Goal: Task Accomplishment & Management: Complete application form

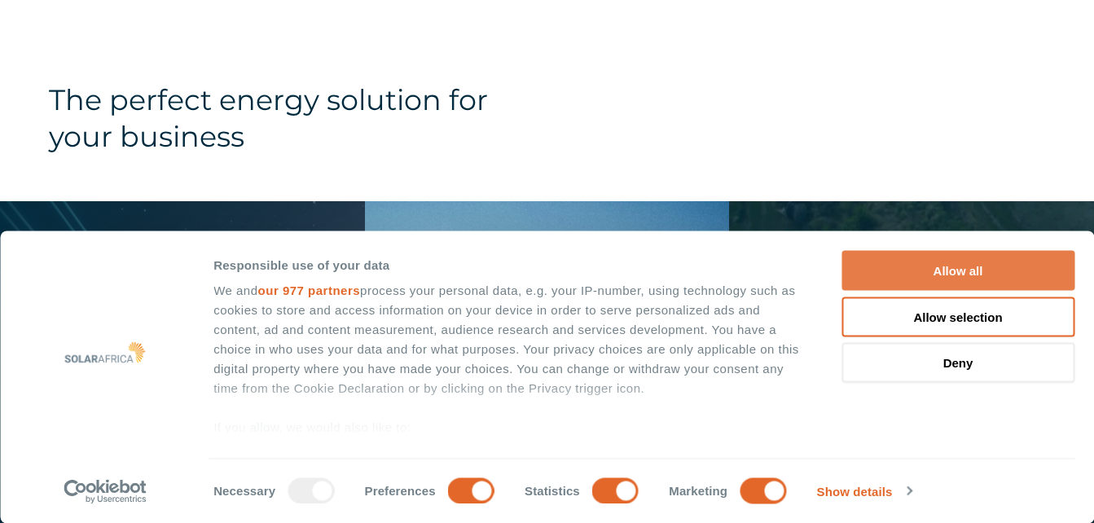
scroll to position [1560, 0]
click at [993, 264] on button "Allow all" at bounding box center [958, 271] width 233 height 40
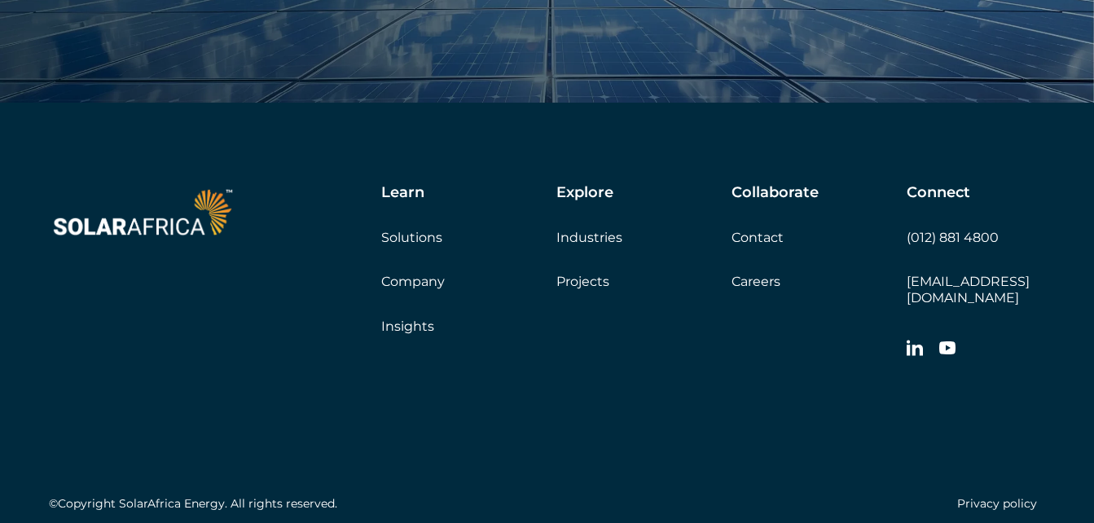
scroll to position [5508, 0]
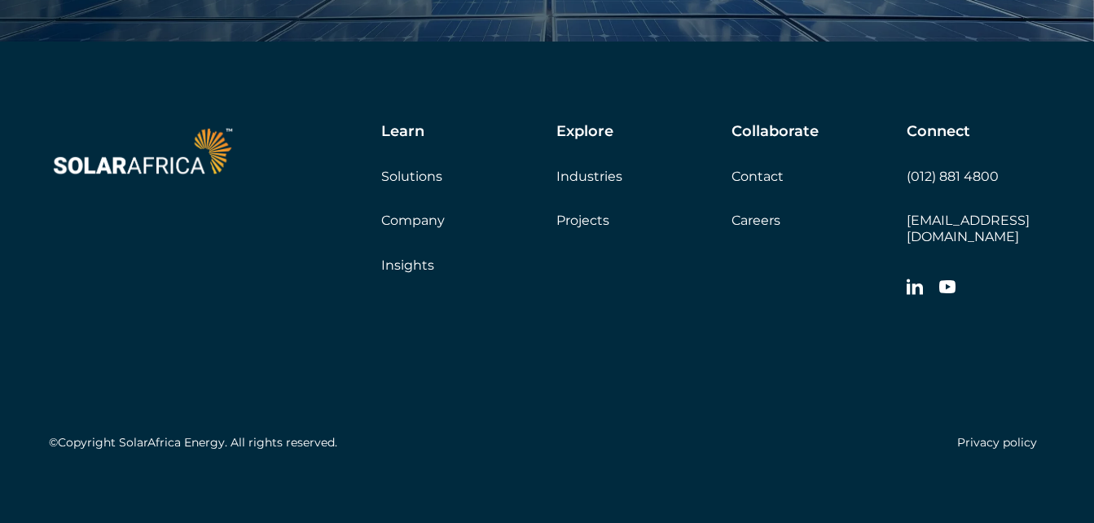
click at [742, 218] on link "Careers" at bounding box center [756, 220] width 49 height 15
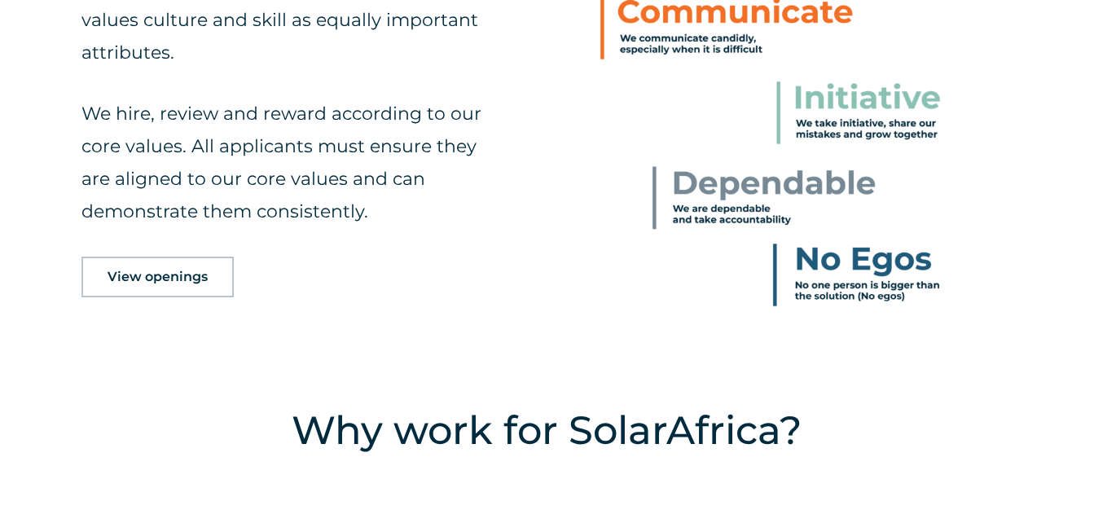
scroll to position [809, 0]
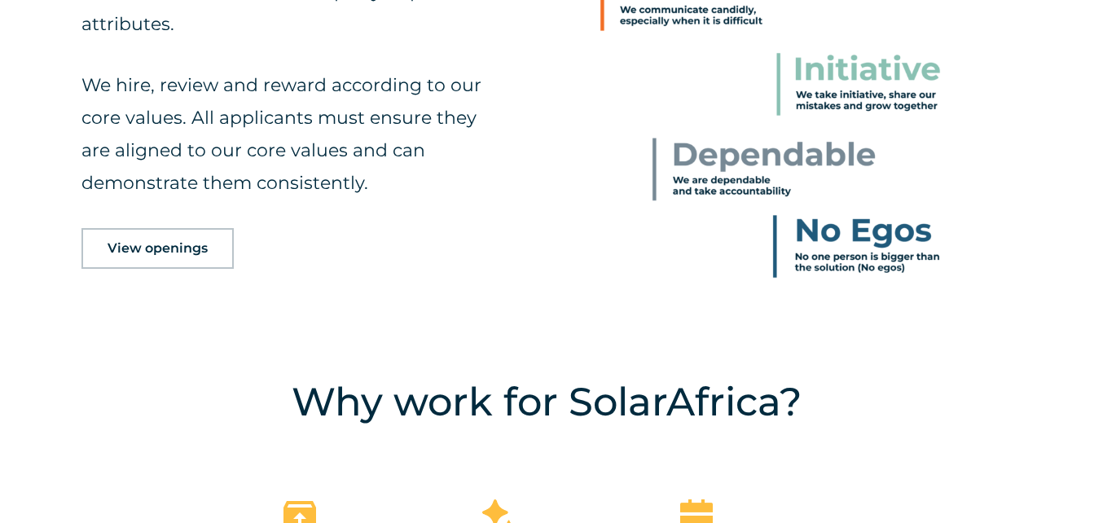
click at [173, 236] on link "View openings" at bounding box center [157, 248] width 152 height 41
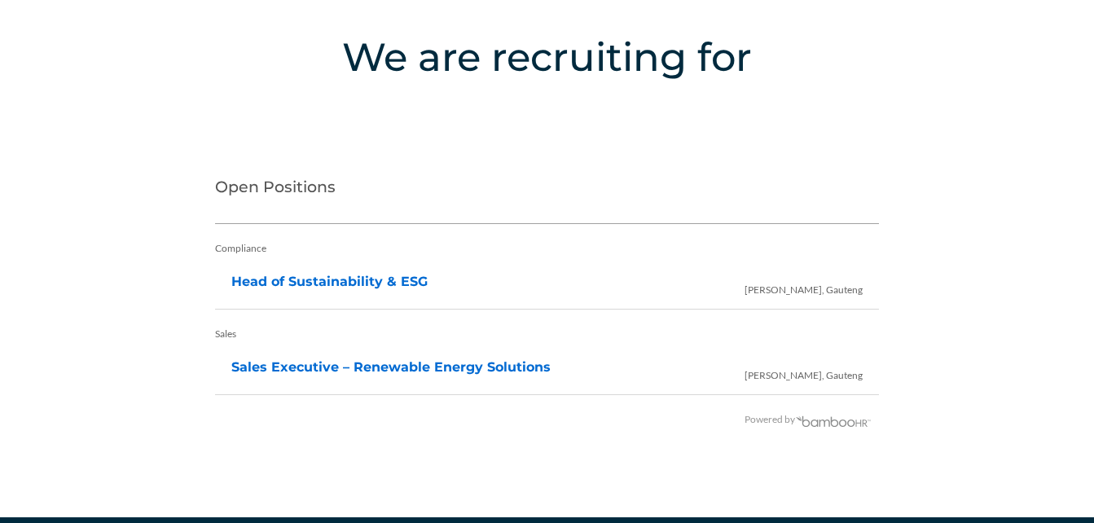
scroll to position [3322, 0]
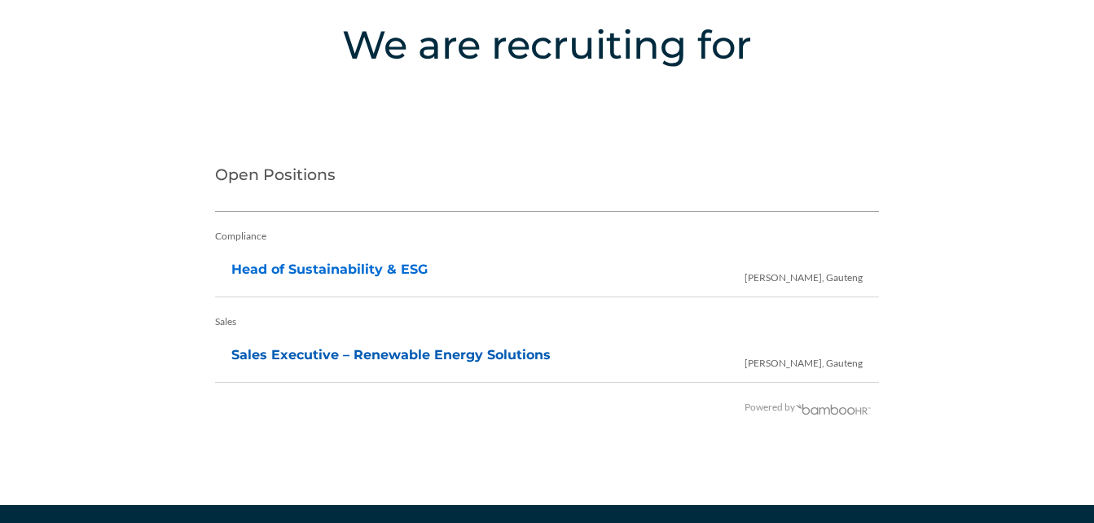
click at [288, 351] on link "Sales Executive – Renewable Energy Solutions" at bounding box center [390, 354] width 319 height 15
